Goal: Check status: Check status

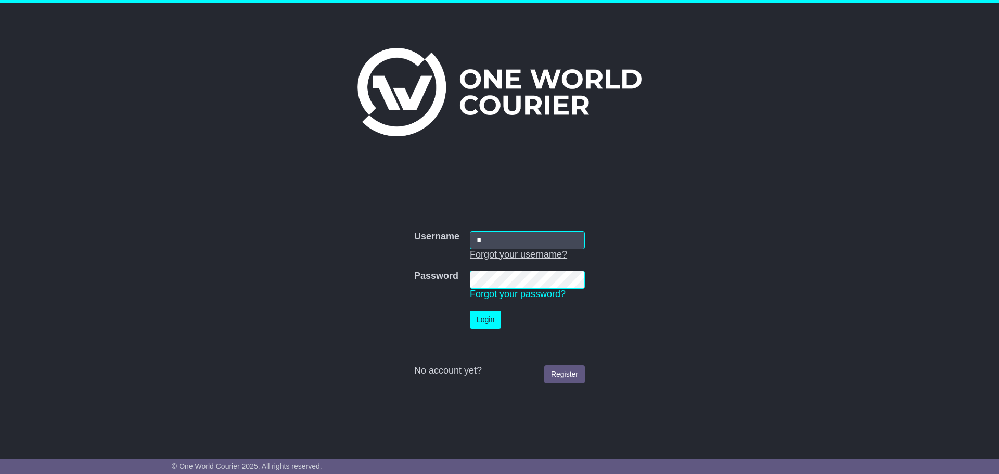
type input "**********"
click at [483, 321] on button "Login" at bounding box center [485, 320] width 31 height 18
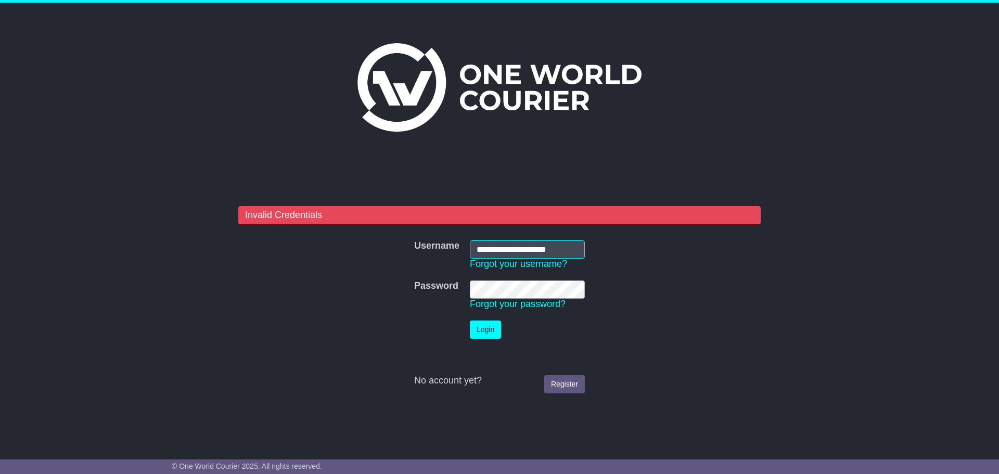
click at [637, 369] on form "**********" at bounding box center [499, 302] width 522 height 192
click at [556, 305] on link "Forgot your password?" at bounding box center [518, 304] width 96 height 10
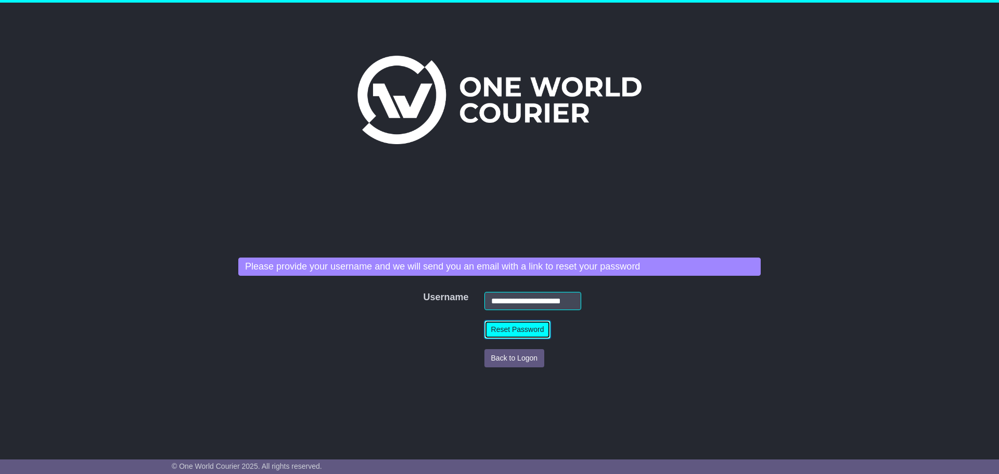
click at [532, 330] on button "Reset Password" at bounding box center [517, 329] width 67 height 18
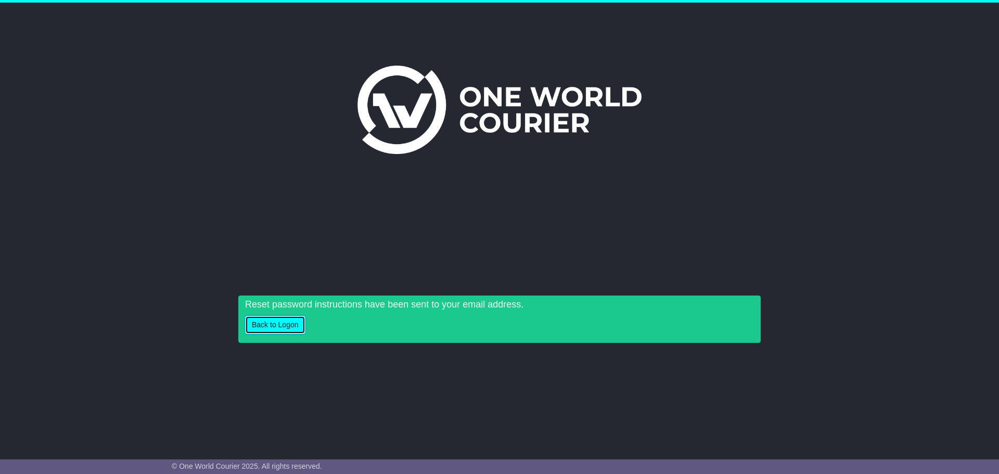
click at [285, 327] on button "Back to Logon" at bounding box center [275, 325] width 60 height 18
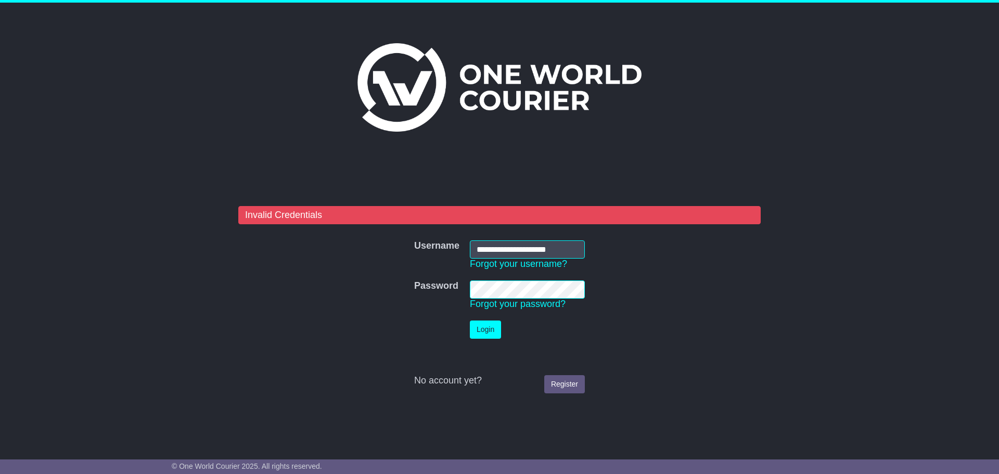
click at [444, 283] on tr "Password Password Forgot your password?" at bounding box center [499, 295] width 181 height 40
click at [470, 320] on button "Login" at bounding box center [485, 329] width 31 height 18
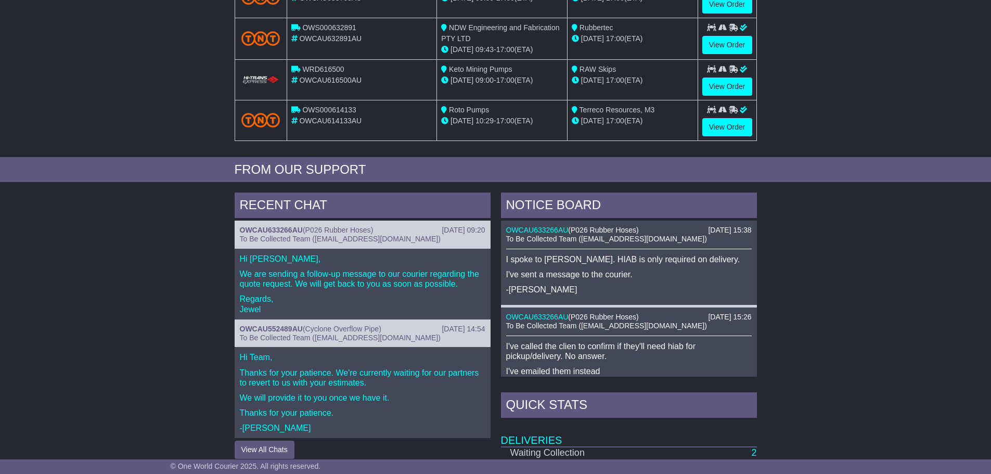
scroll to position [260, 0]
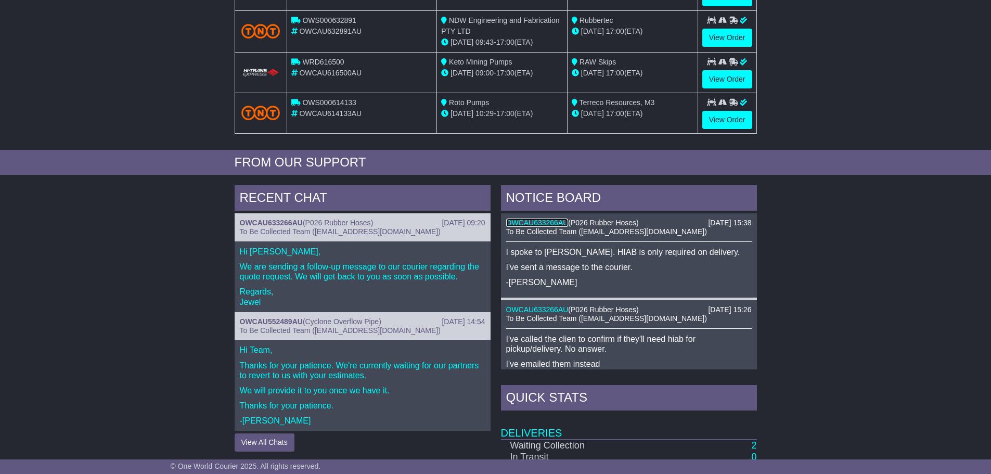
click at [546, 222] on link "OWCAU633266AU" at bounding box center [537, 222] width 62 height 8
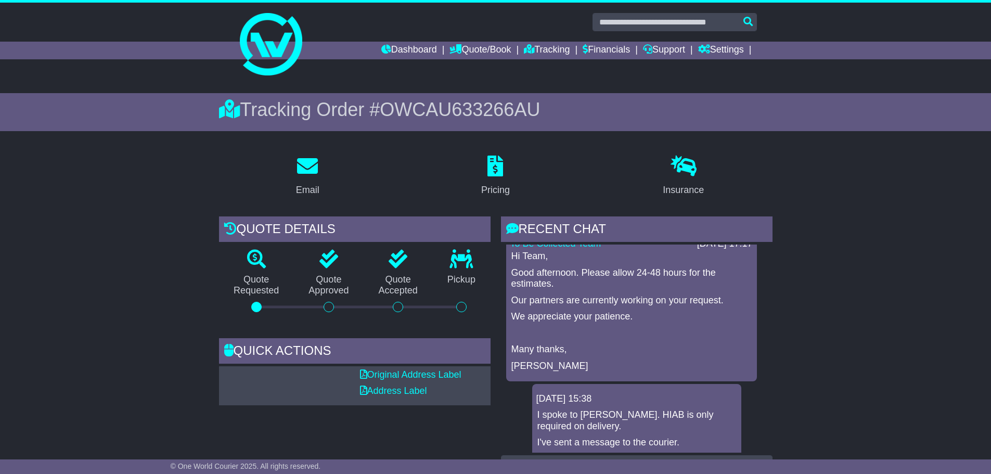
scroll to position [92, 0]
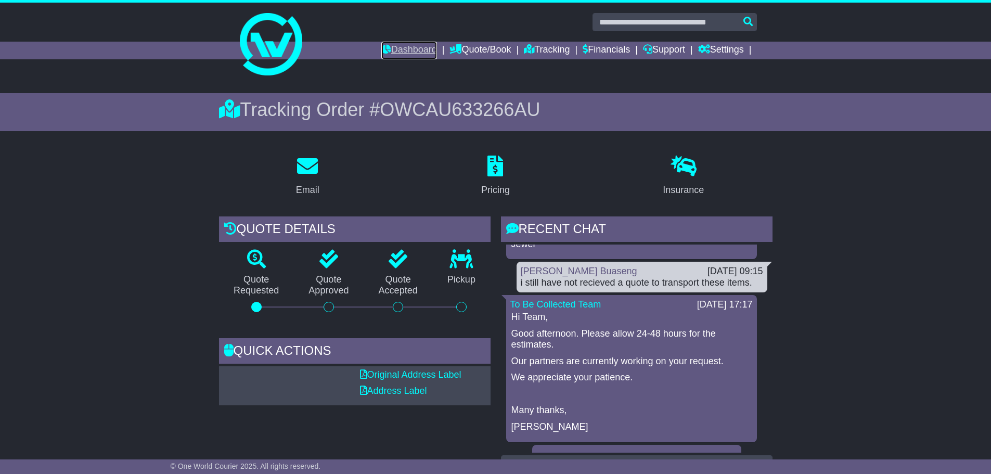
click at [391, 43] on link "Dashboard" at bounding box center [409, 51] width 56 height 18
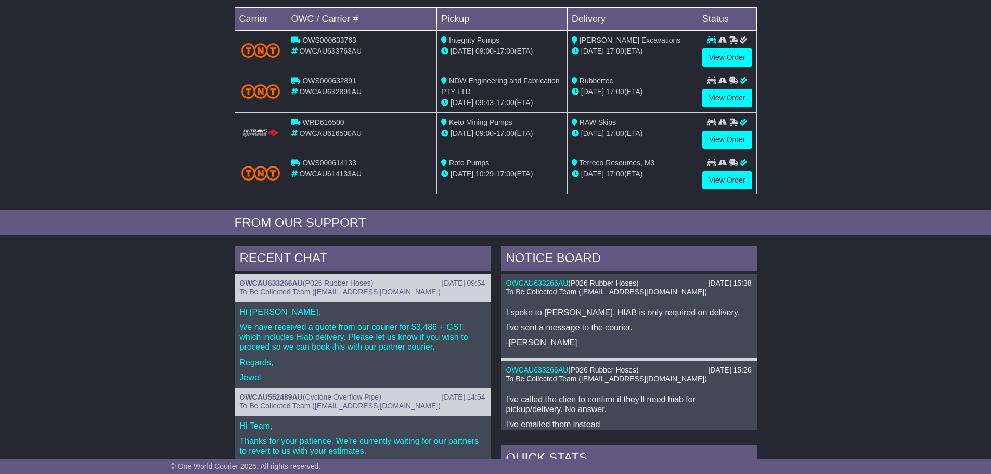
scroll to position [208, 0]
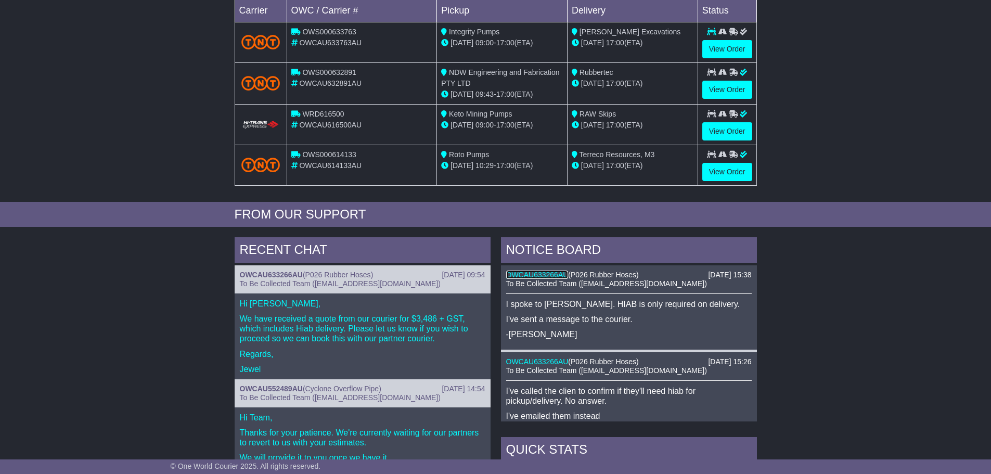
click at [544, 271] on link "OWCAU633266AU" at bounding box center [537, 274] width 62 height 8
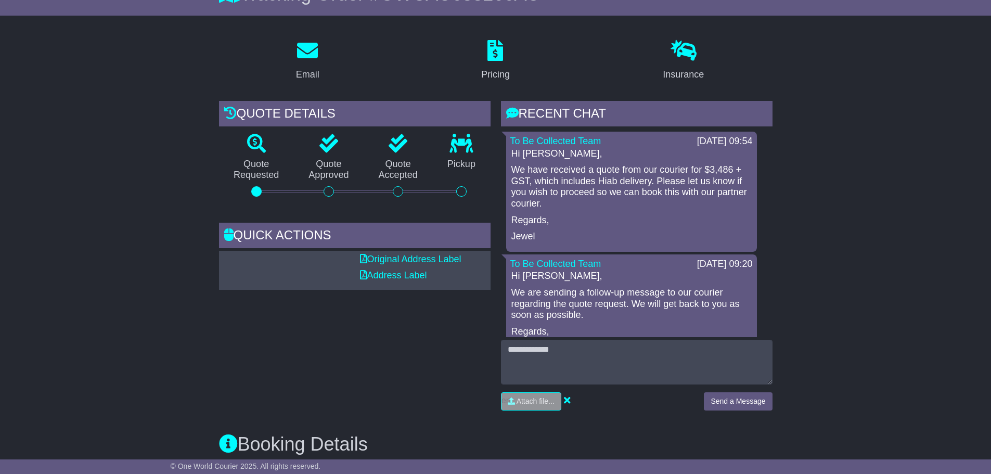
scroll to position [104, 0]
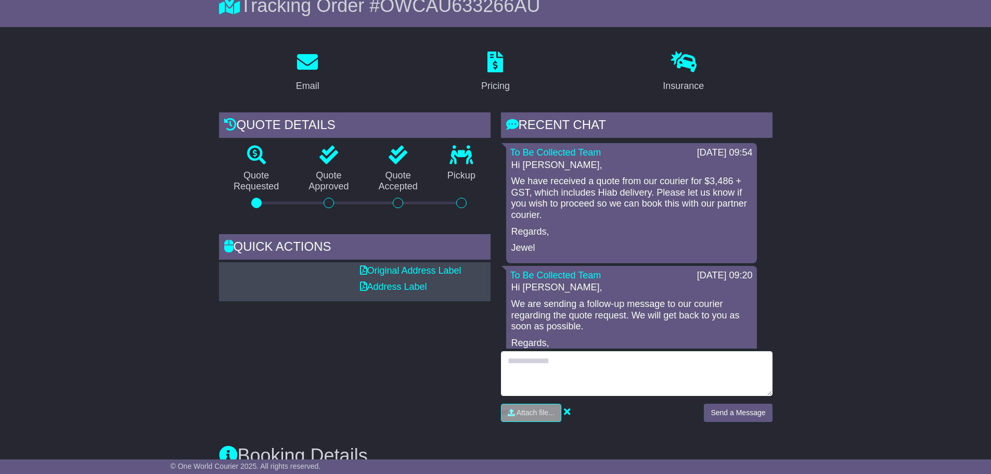
click at [645, 371] on textarea at bounding box center [637, 373] width 272 height 45
type textarea "**********"
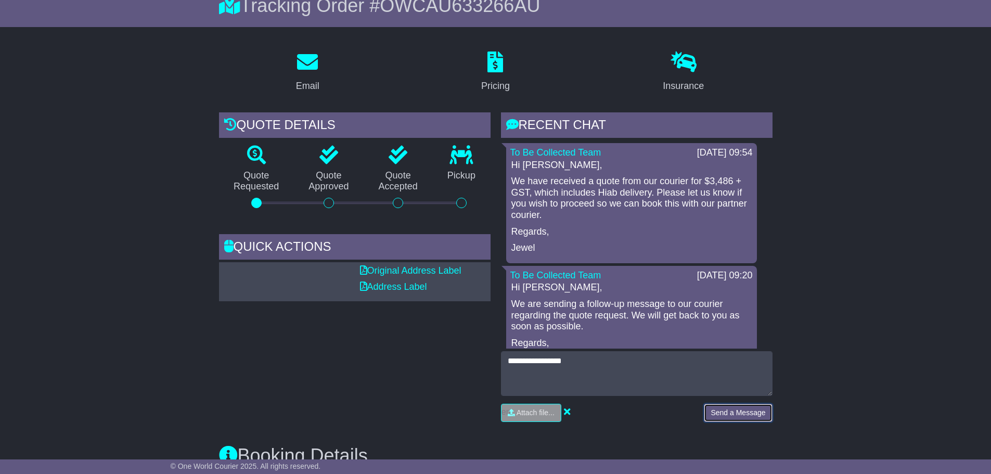
click at [744, 412] on button "Send a Message" at bounding box center [738, 413] width 68 height 18
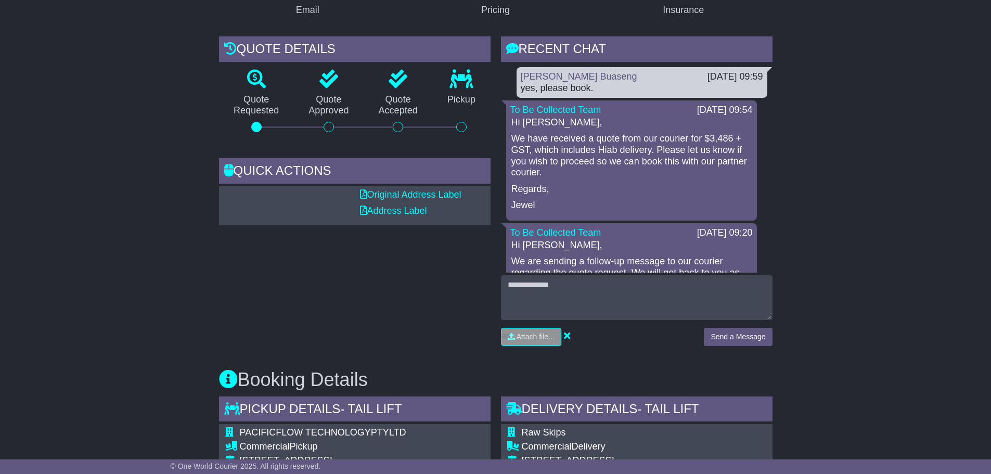
scroll to position [156, 0]
